Goal: Obtain resource: Download file/media

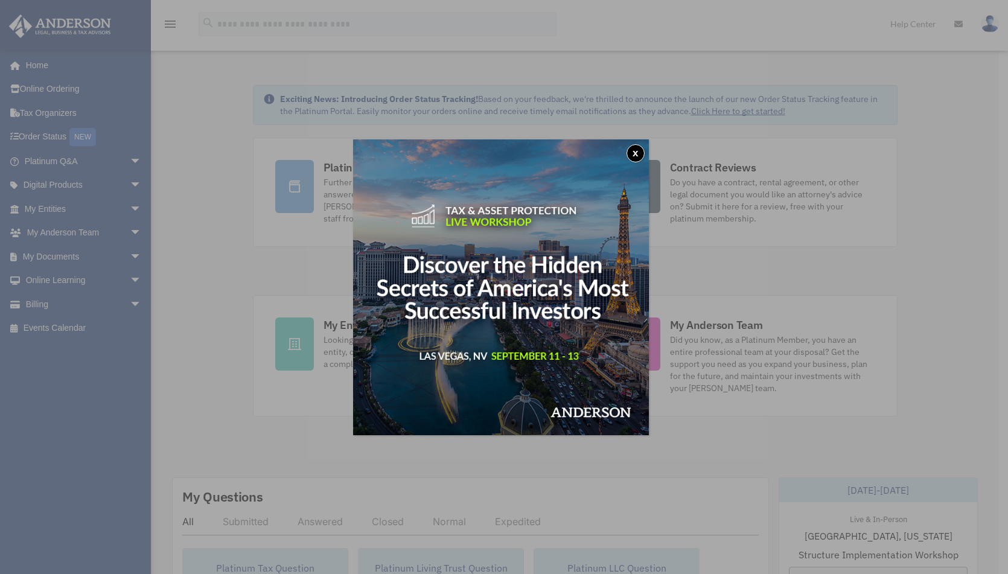
click at [637, 154] on button "x" at bounding box center [635, 153] width 18 height 18
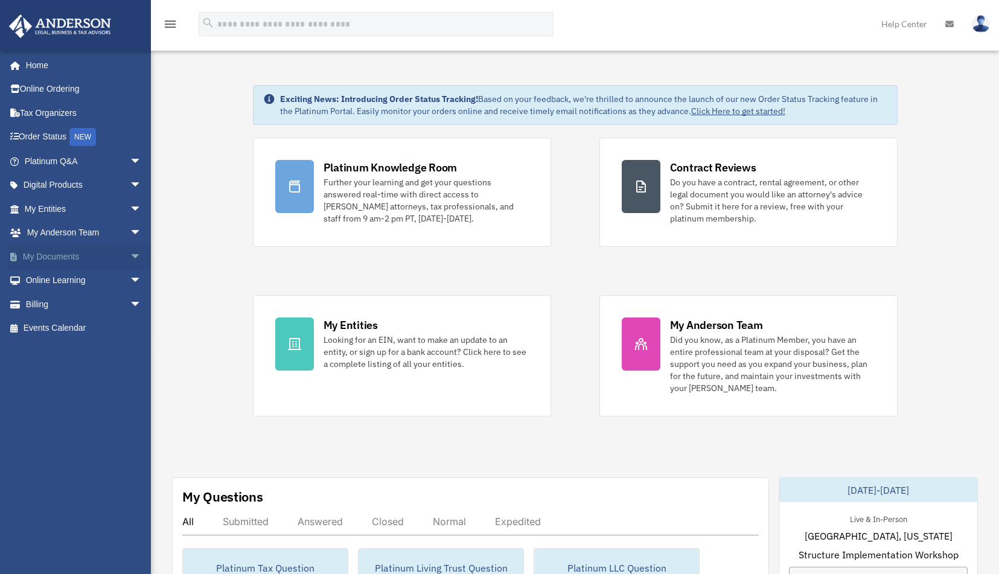
click at [130, 252] on span "arrow_drop_down" at bounding box center [142, 256] width 24 height 25
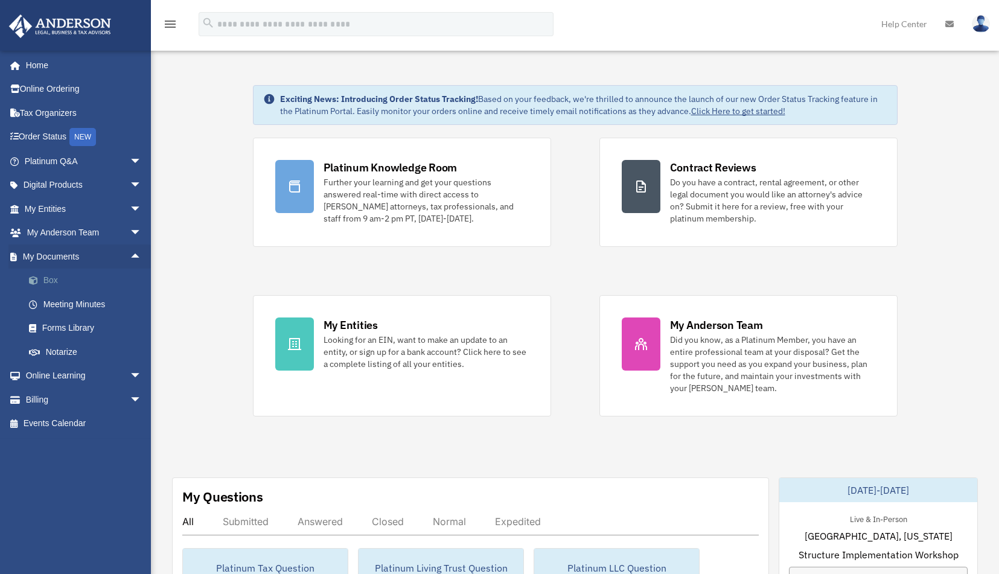
click at [77, 276] on link "Box" at bounding box center [88, 281] width 143 height 24
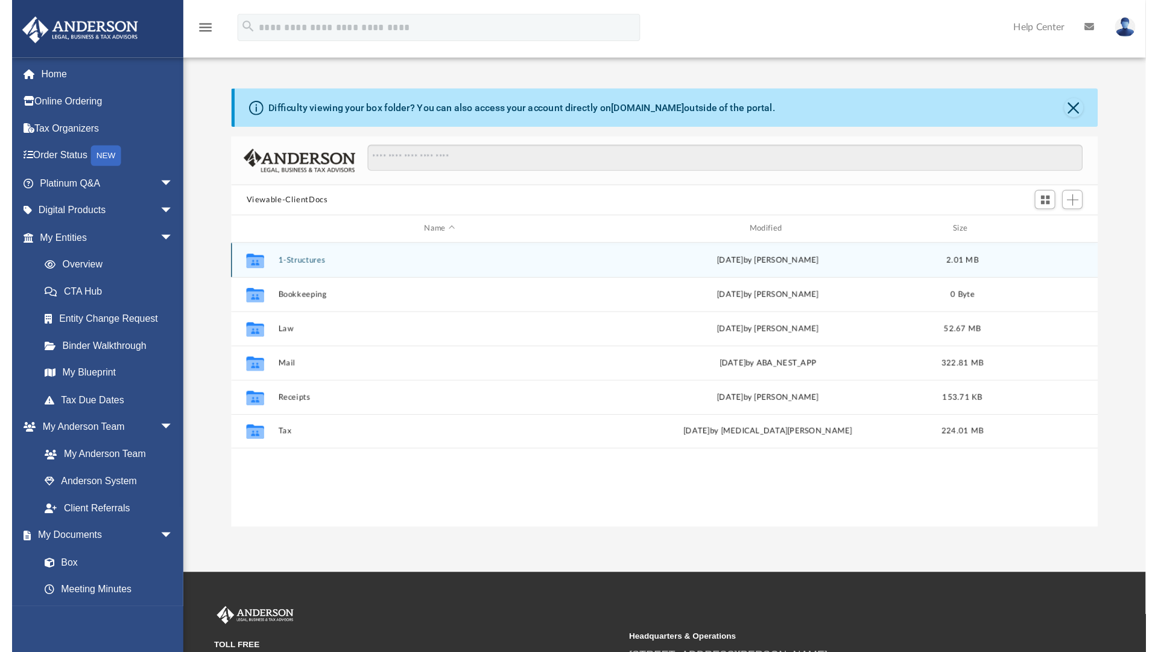
scroll to position [265, 754]
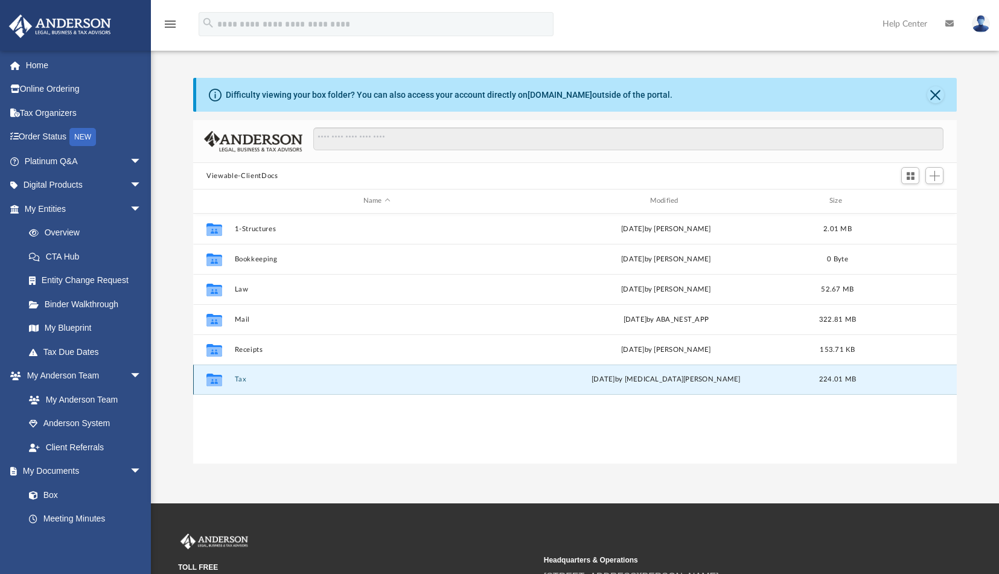
click at [244, 379] on button "Tax" at bounding box center [377, 379] width 284 height 8
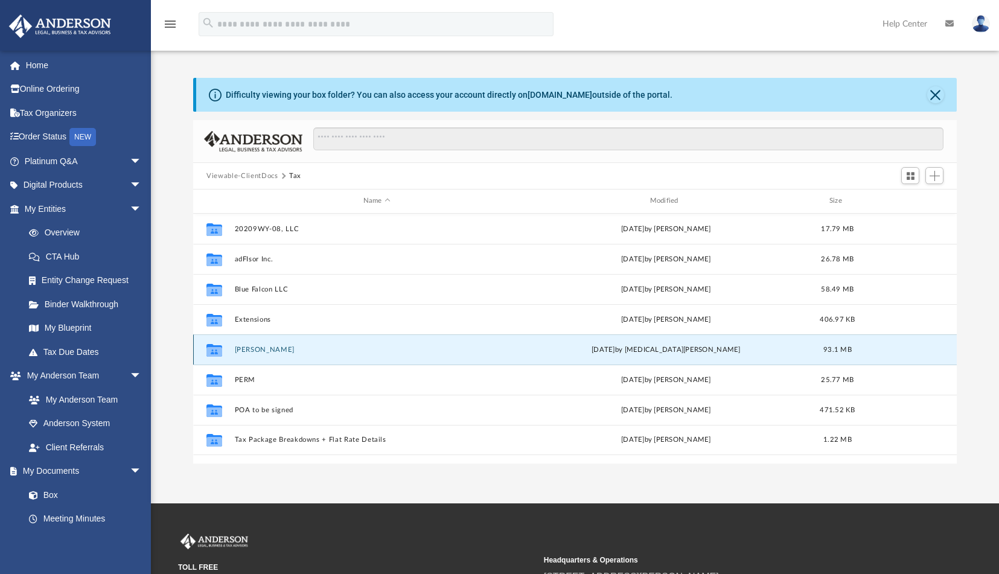
click at [259, 348] on button "[PERSON_NAME]" at bounding box center [377, 350] width 284 height 8
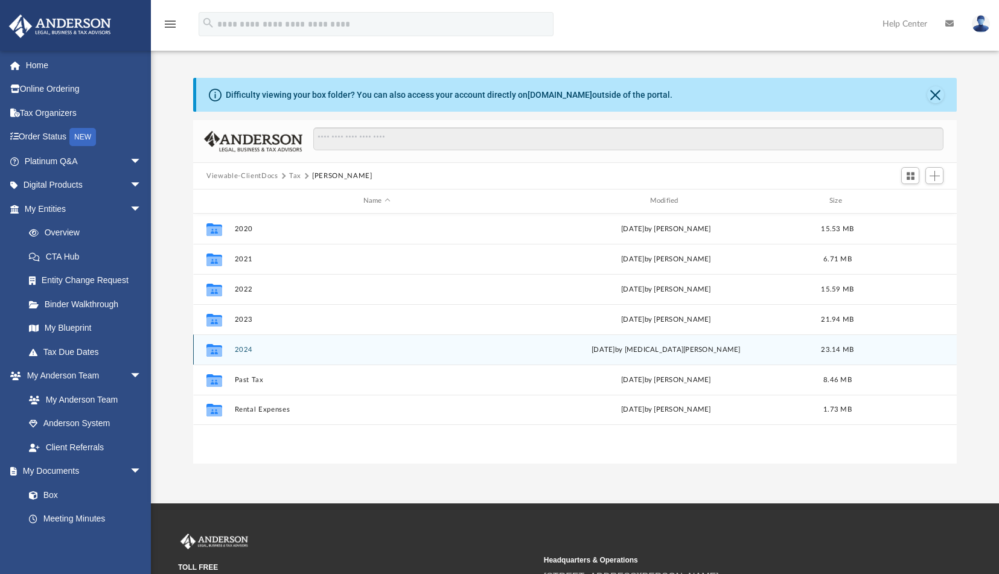
click at [249, 349] on button "2024" at bounding box center [377, 350] width 284 height 8
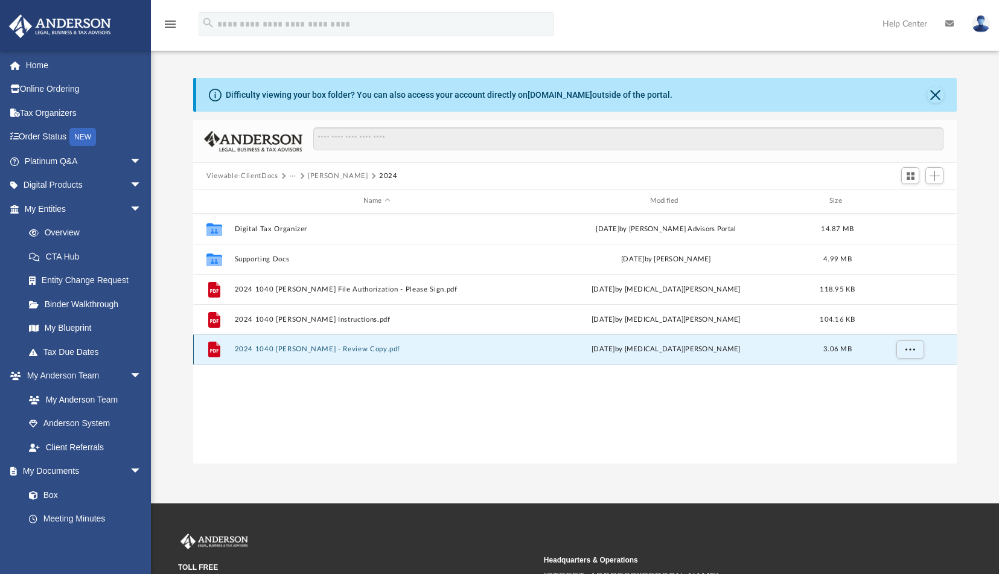
click at [276, 349] on button "2024 1040 [PERSON_NAME] - Review Copy.pdf" at bounding box center [377, 349] width 284 height 8
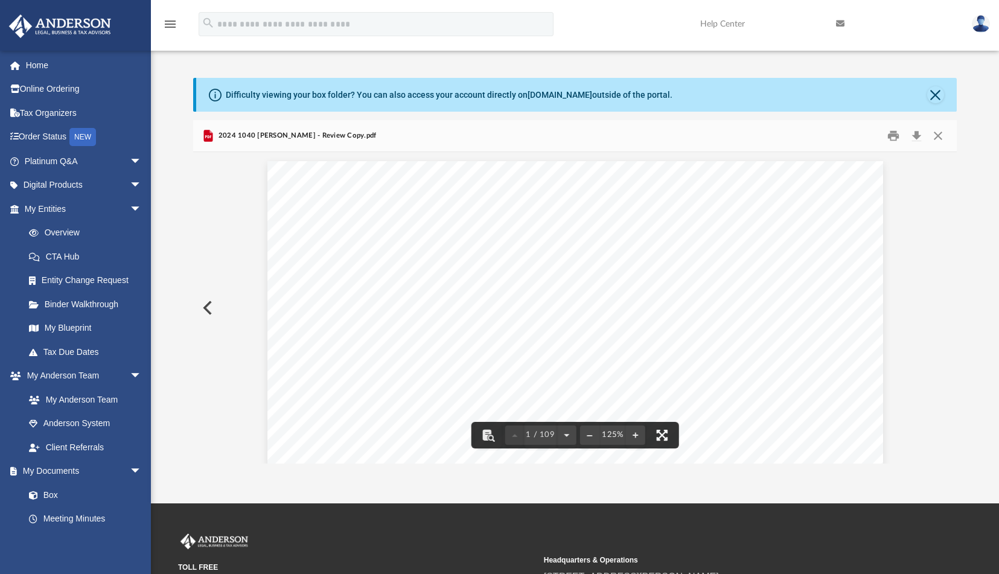
click at [664, 433] on button "File preview" at bounding box center [662, 435] width 27 height 27
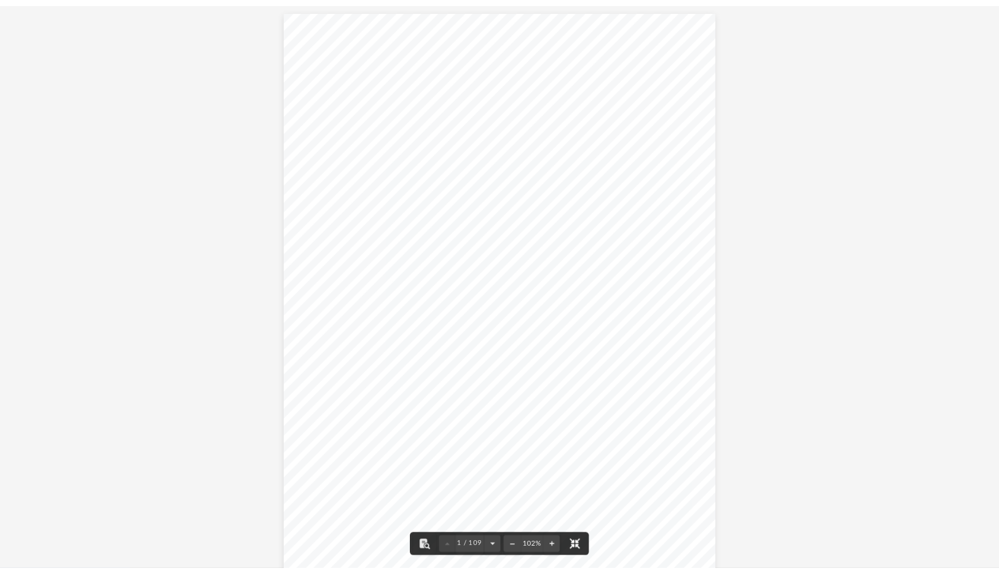
scroll to position [265, 898]
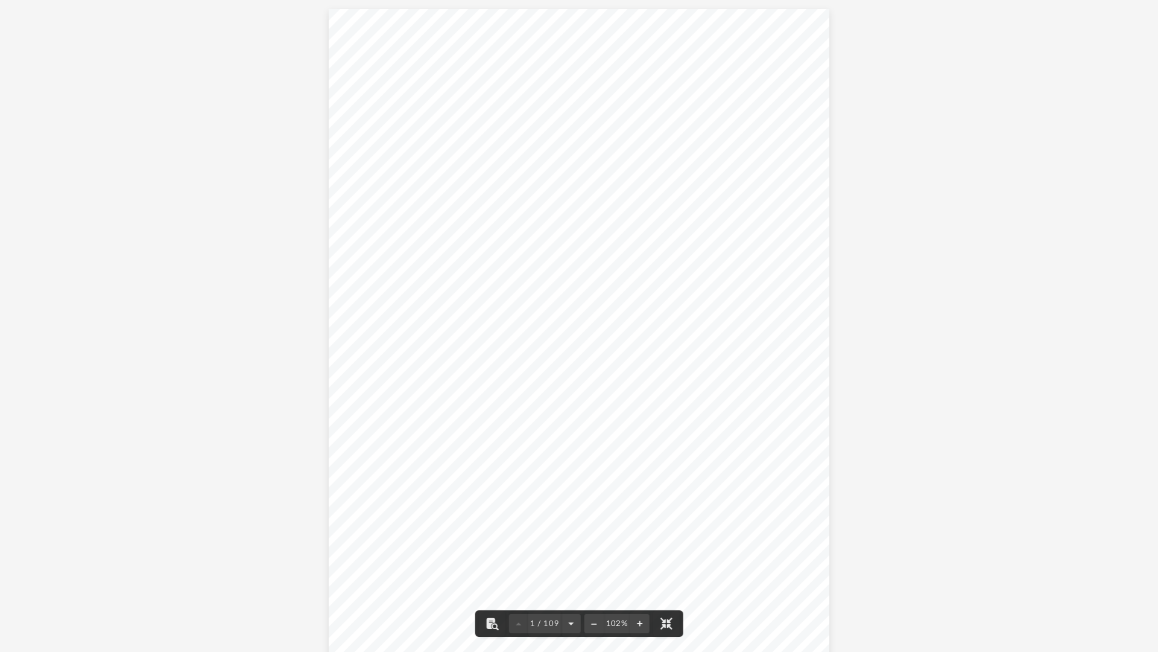
click at [725, 103] on div "426340 [DATE] REVIEW COPY [PERSON_NAME] GLOBAL BUSINESS GROUP, LLC [STREET_ADDR…" at bounding box center [579, 333] width 501 height 649
click at [648, 61] on div "426340 [DATE] REVIEW COPY [PERSON_NAME] GLOBAL BUSINESS GROUP, LLC [STREET_ADDR…" at bounding box center [579, 333] width 501 height 649
click at [754, 87] on div "426340 [DATE] REVIEW COPY [PERSON_NAME] GLOBAL BUSINESS GROUP, LLC [STREET_ADDR…" at bounding box center [579, 333] width 501 height 649
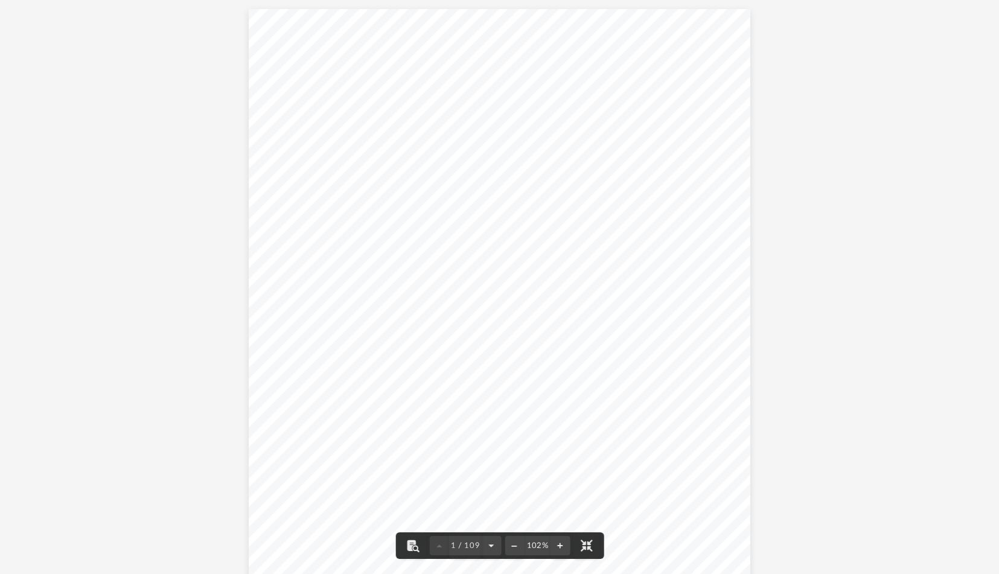
scroll to position [265, 754]
